Goal: Task Accomplishment & Management: Complete application form

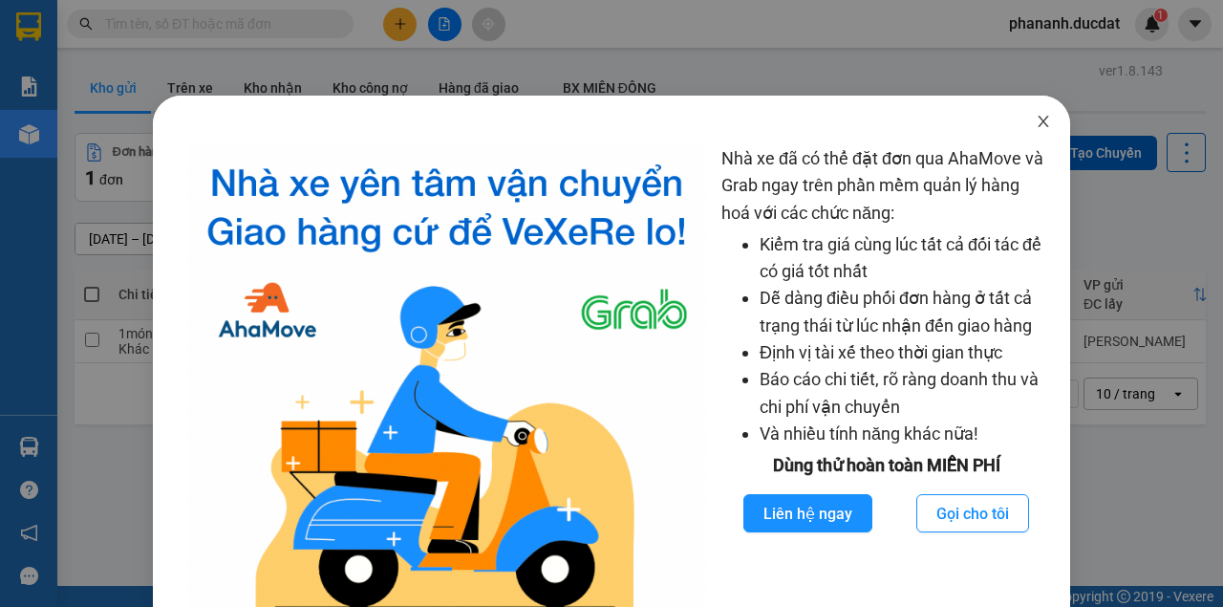
click at [1036, 120] on icon "close" at bounding box center [1043, 121] width 15 height 15
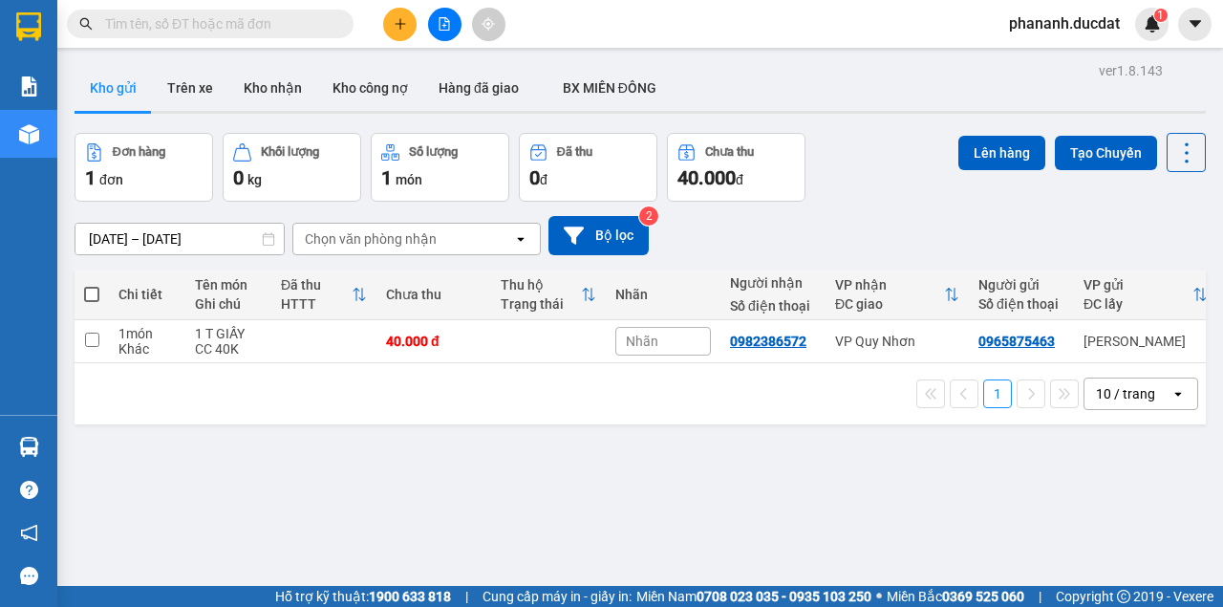
click at [397, 21] on icon "plus" at bounding box center [400, 23] width 13 height 13
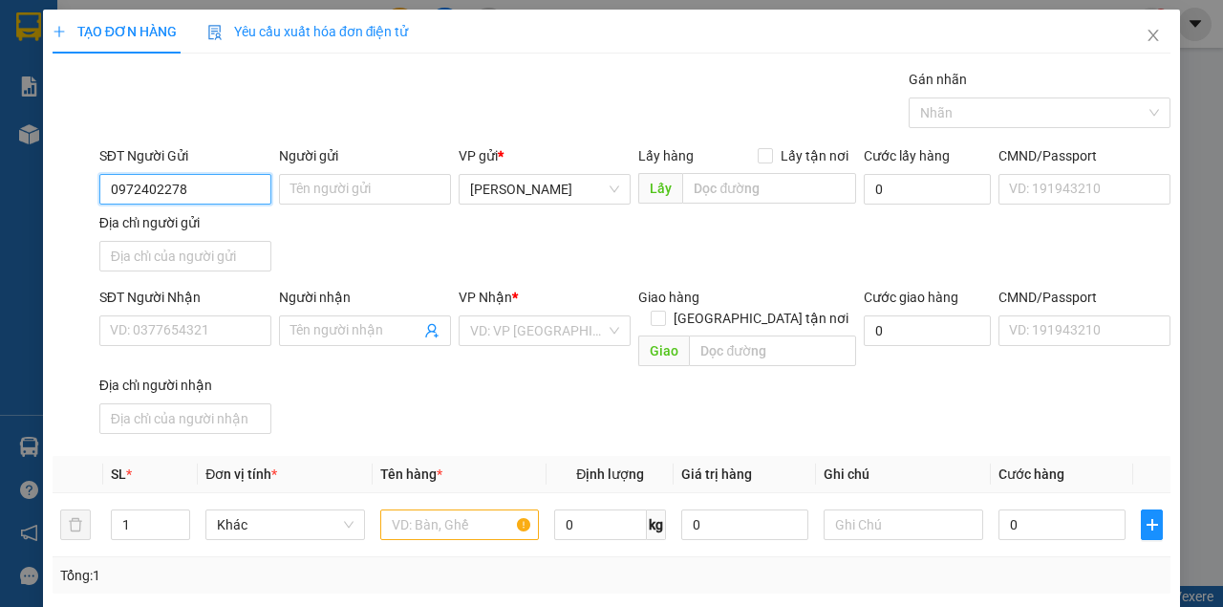
click at [134, 186] on input "0972402278" at bounding box center [185, 189] width 172 height 31
click at [139, 191] on input "0972402278" at bounding box center [185, 189] width 172 height 31
type input "0972402278"
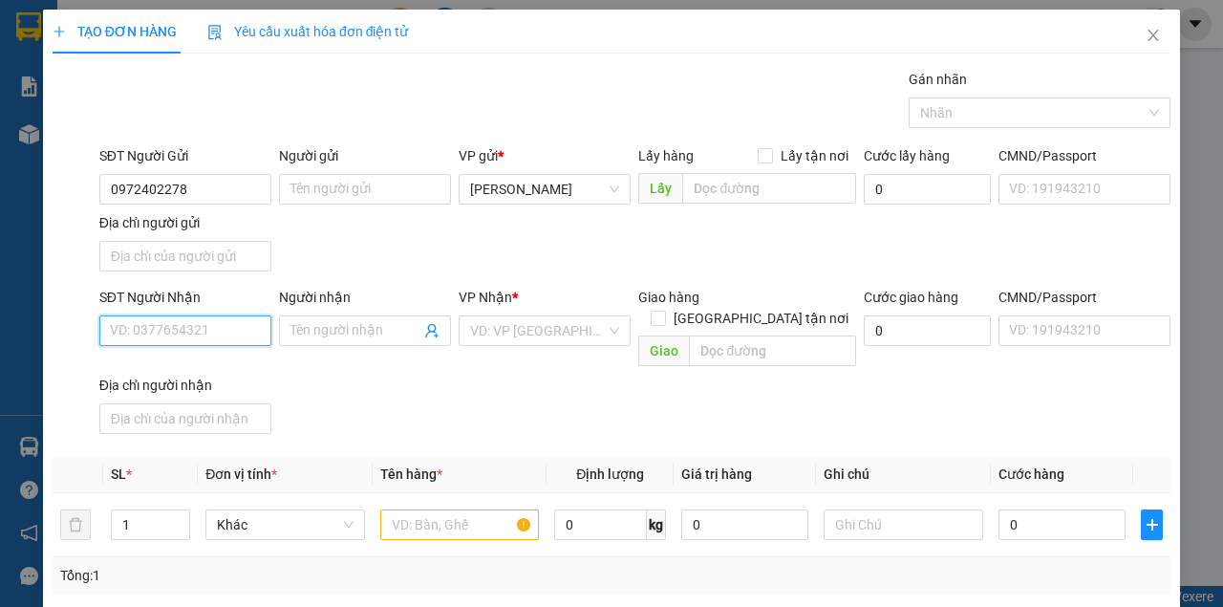
click at [198, 325] on input "SĐT Người Nhận" at bounding box center [185, 330] width 172 height 31
click at [140, 334] on input "0349667897" at bounding box center [185, 330] width 172 height 31
click at [160, 334] on input "0349667897" at bounding box center [185, 330] width 172 height 31
type input "0349667897"
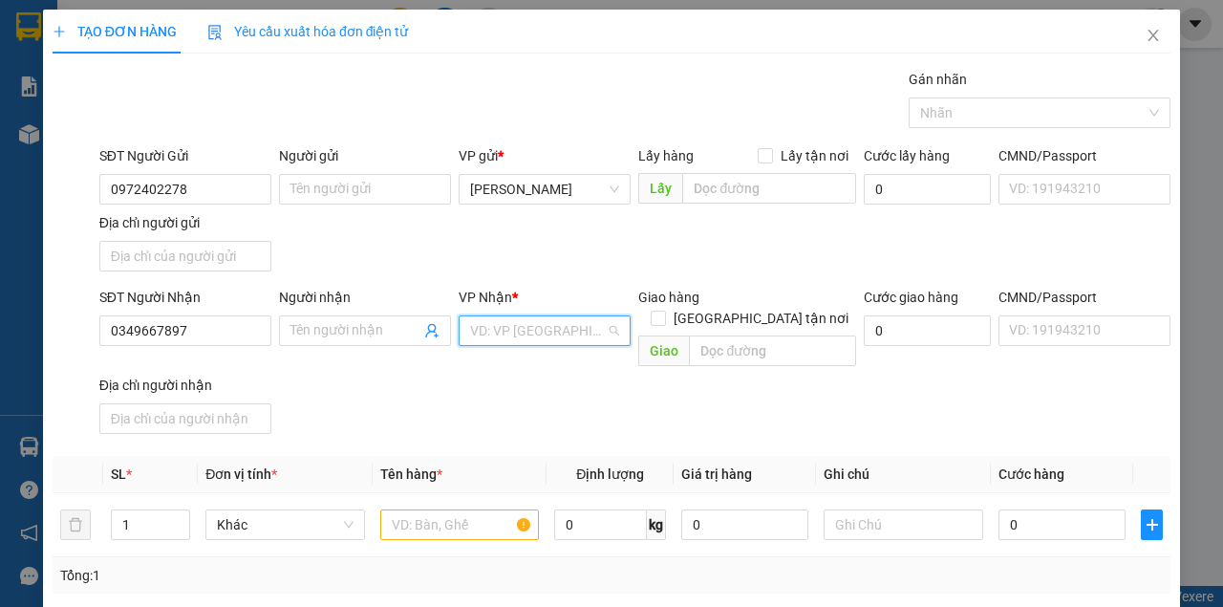
click at [480, 324] on input "search" at bounding box center [538, 330] width 136 height 29
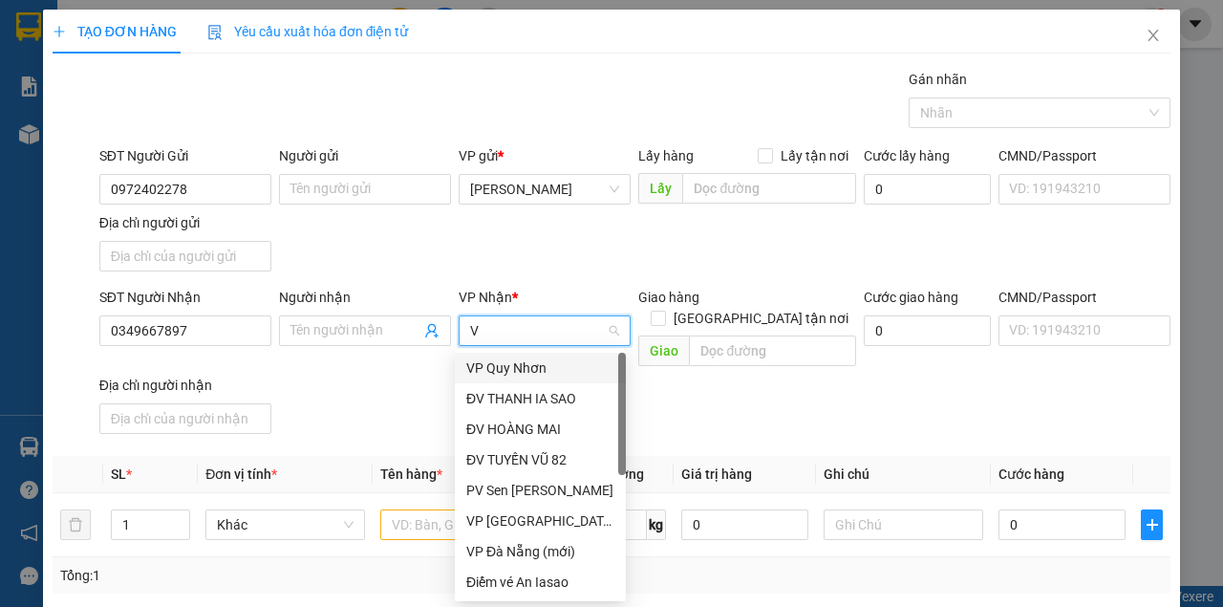
type input "VP"
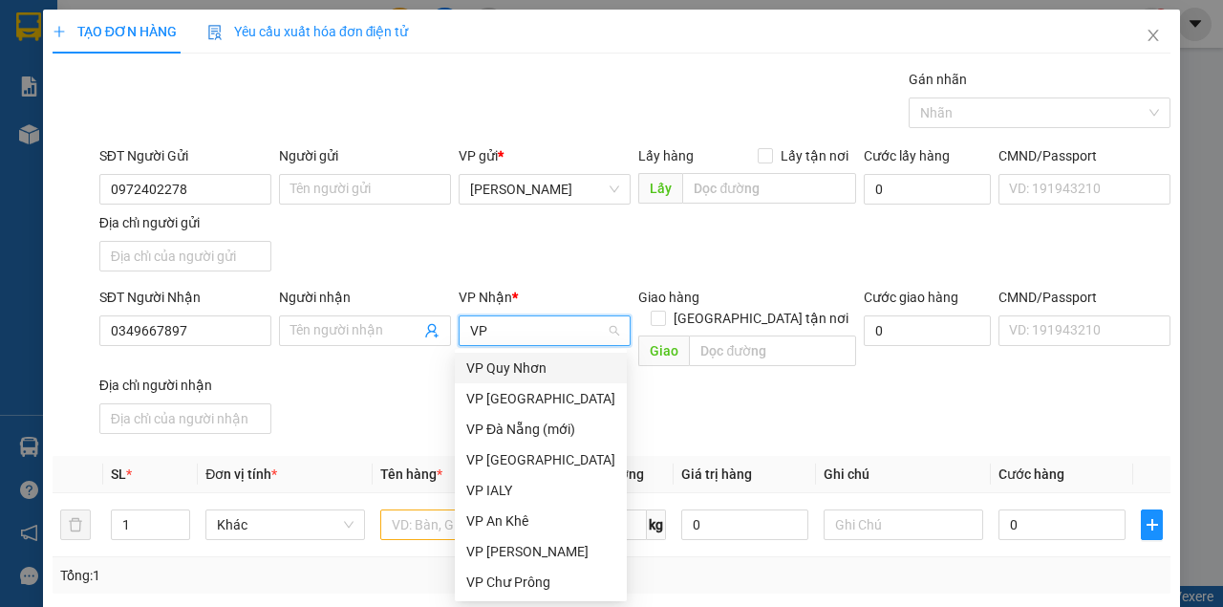
click at [502, 371] on div "VP Quy Nhơn" at bounding box center [540, 367] width 149 height 21
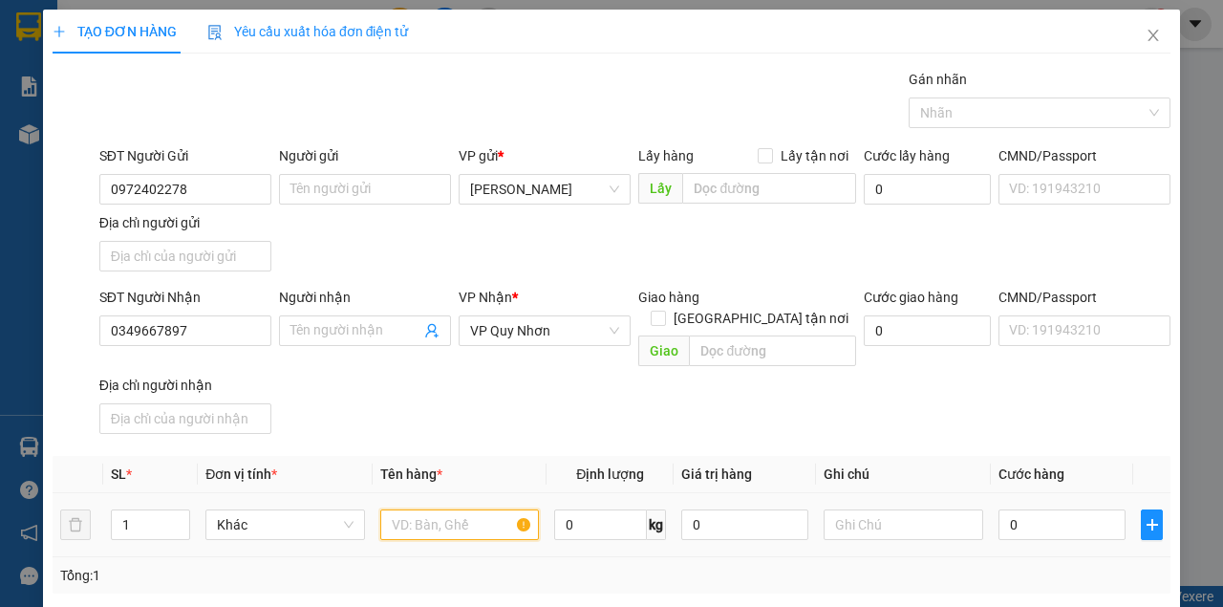
click at [431, 509] on input "text" at bounding box center [460, 524] width 160 height 31
type input "1 BÌ ÁO"
click at [1003, 509] on input "0" at bounding box center [1061, 524] width 127 height 31
click at [1000, 509] on input "0" at bounding box center [1061, 524] width 127 height 31
type input "30"
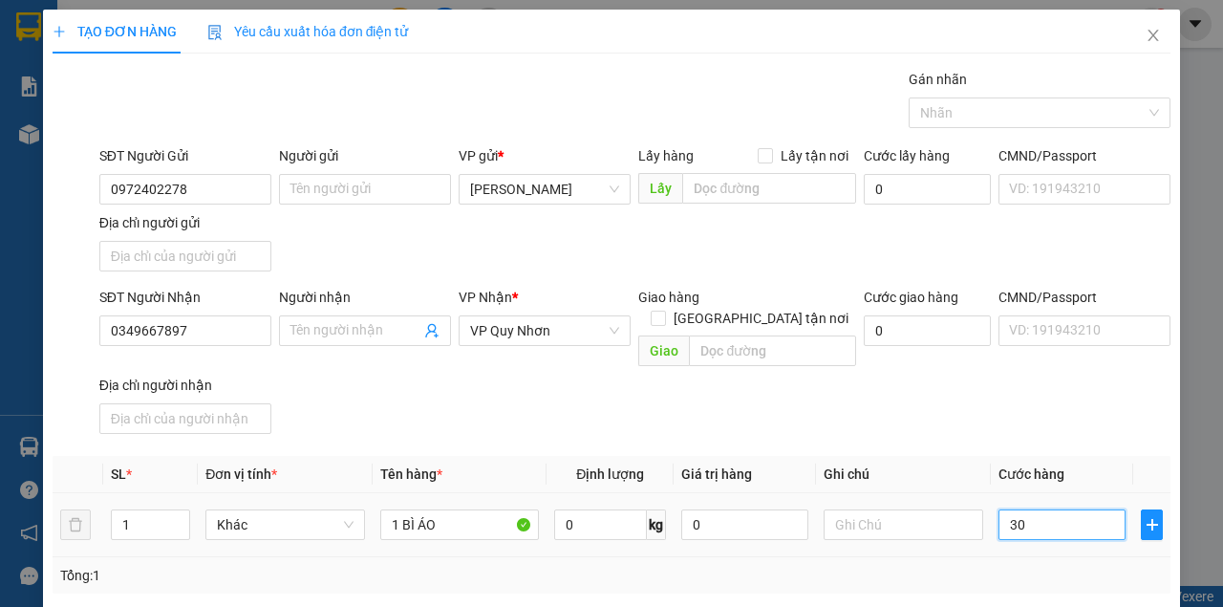
type input "30"
type input "30.000"
click at [999, 523] on td "30.000" at bounding box center [1062, 525] width 142 height 64
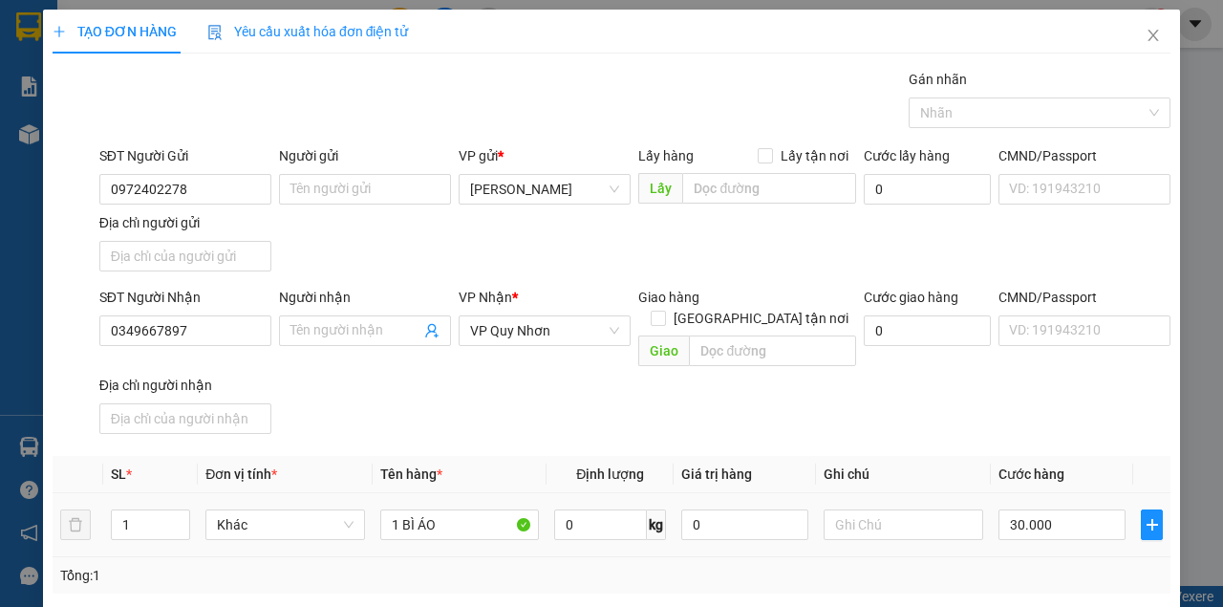
scroll to position [229, 0]
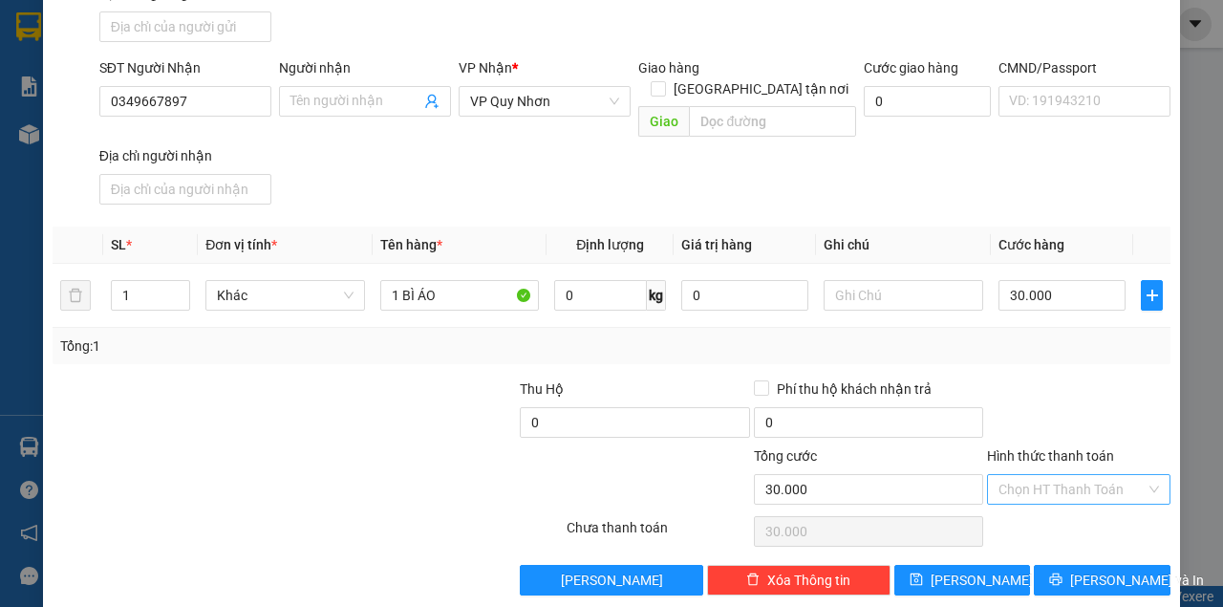
click at [1022, 475] on input "Hình thức thanh toán" at bounding box center [1071, 489] width 147 height 29
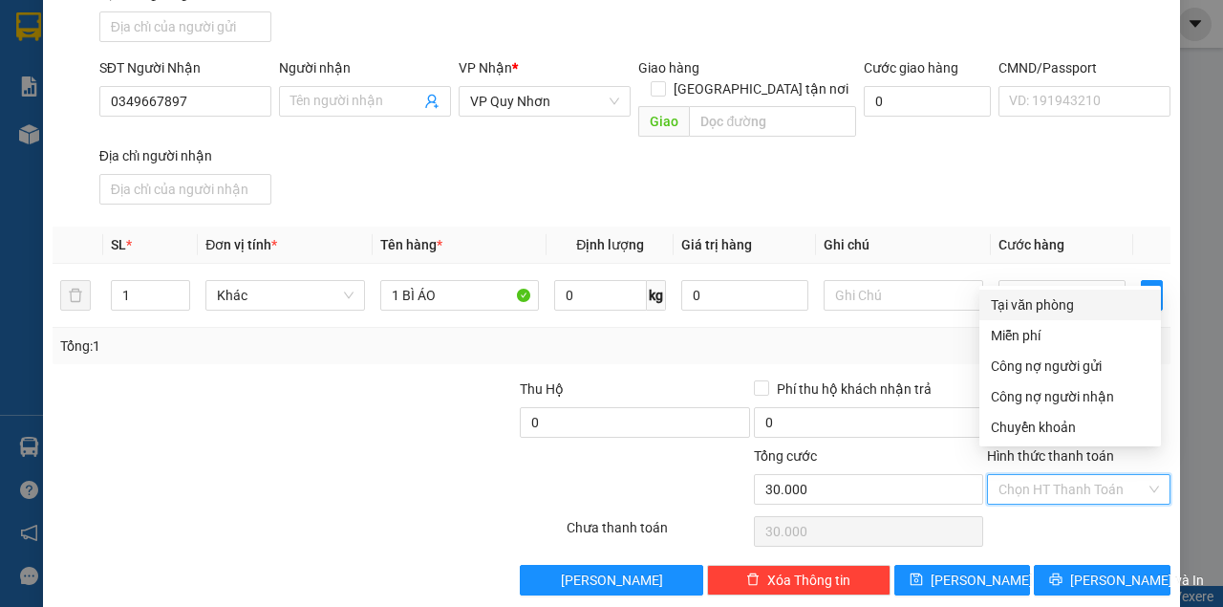
click at [999, 307] on div "Tại văn phòng" at bounding box center [1070, 304] width 159 height 21
type input "0"
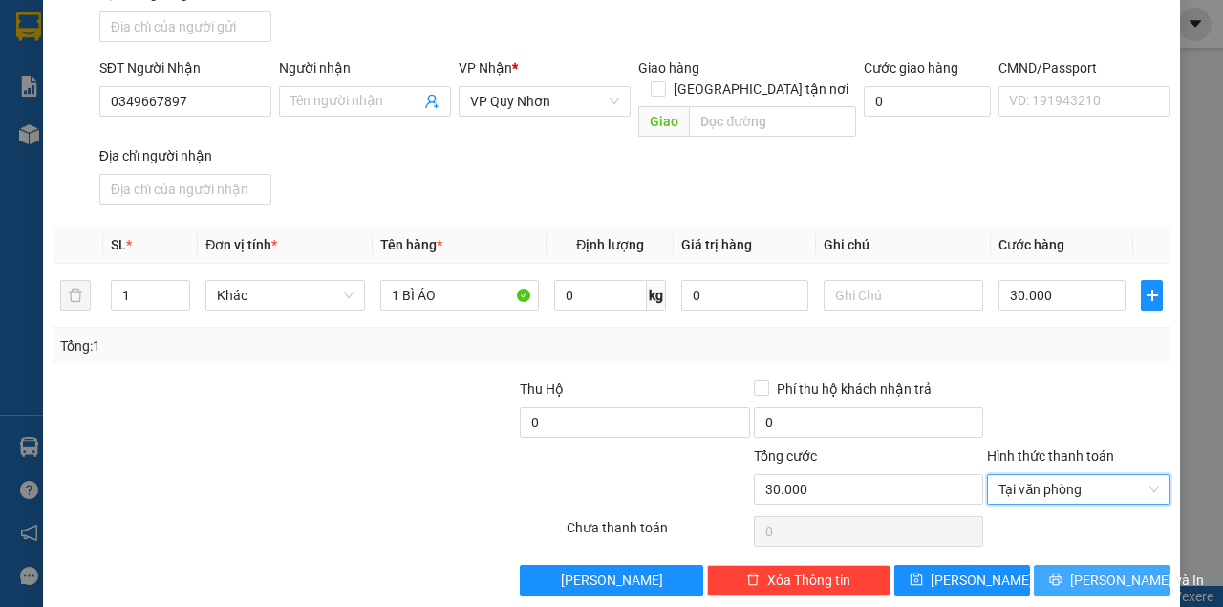
click at [1071, 565] on button "[PERSON_NAME] và In" at bounding box center [1102, 580] width 137 height 31
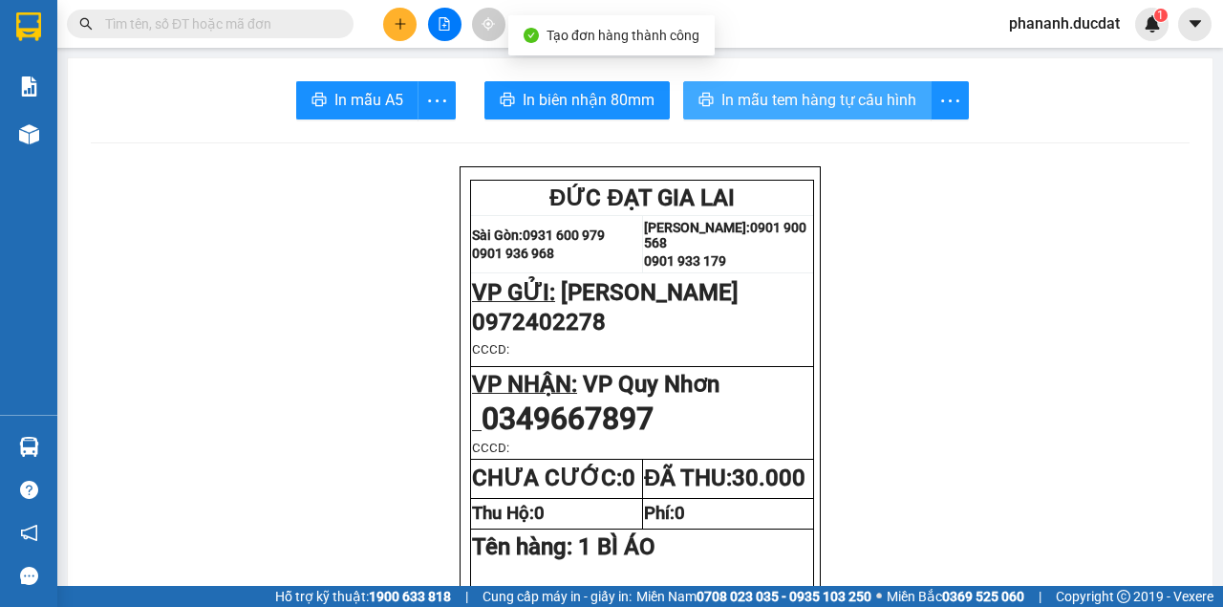
click at [886, 105] on span "In mẫu tem hàng tự cấu hình" at bounding box center [818, 100] width 195 height 24
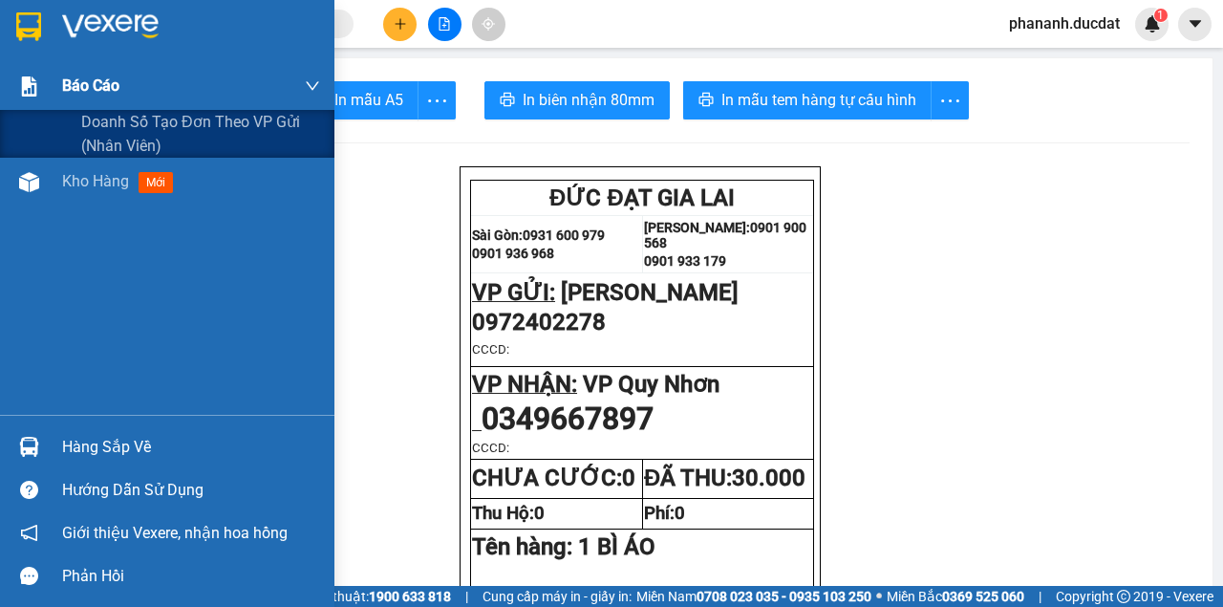
click at [85, 88] on span "Báo cáo" at bounding box center [90, 86] width 57 height 24
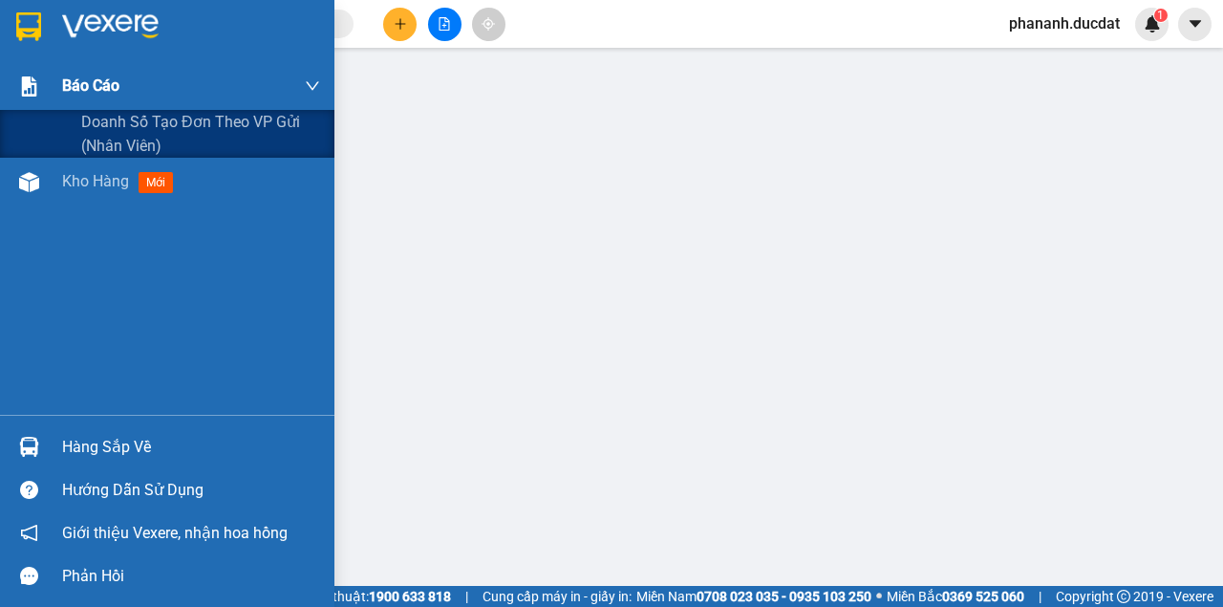
click at [110, 80] on span "Báo cáo" at bounding box center [90, 86] width 57 height 24
click at [200, 122] on span "Doanh số tạo đơn theo VP gửi (nhân viên)" at bounding box center [200, 134] width 239 height 48
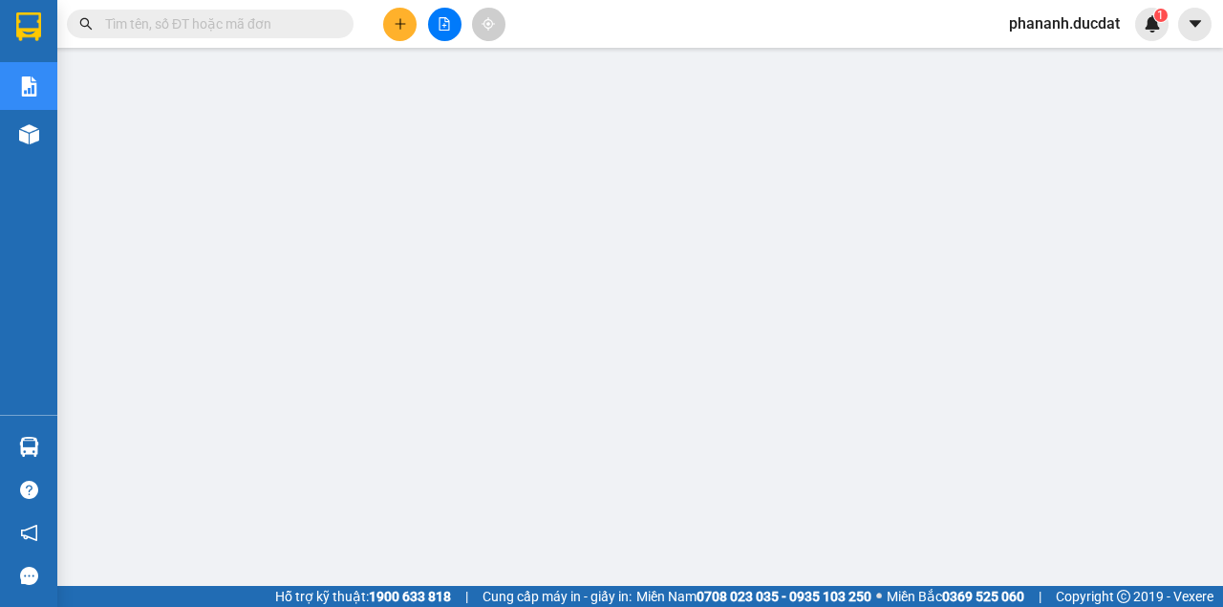
click at [275, 23] on input "text" at bounding box center [217, 23] width 225 height 21
click at [275, 21] on input "text" at bounding box center [217, 23] width 225 height 21
paste input "827738758"
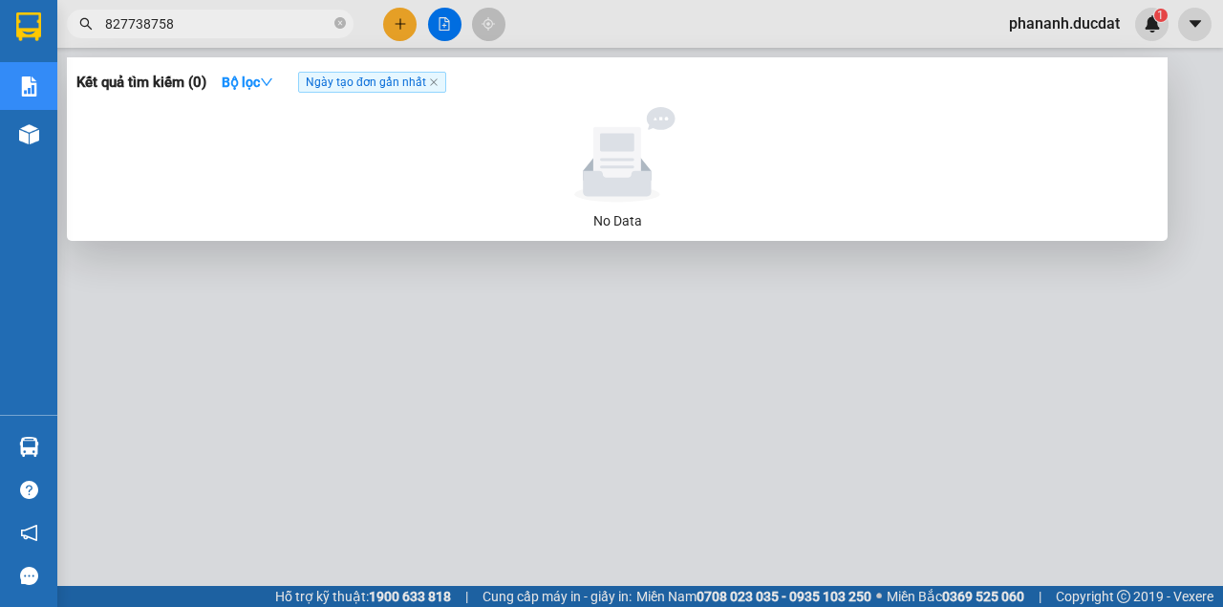
click at [105, 23] on input "827738758" at bounding box center [217, 23] width 225 height 21
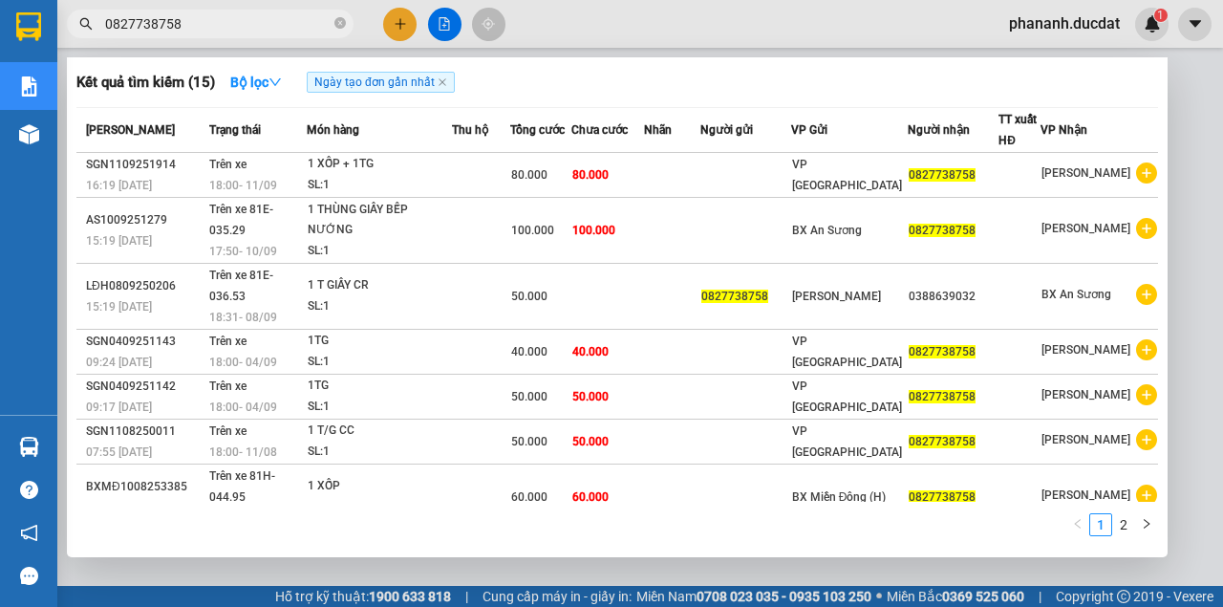
type input "0827738758"
